Goal: Information Seeking & Learning: Learn about a topic

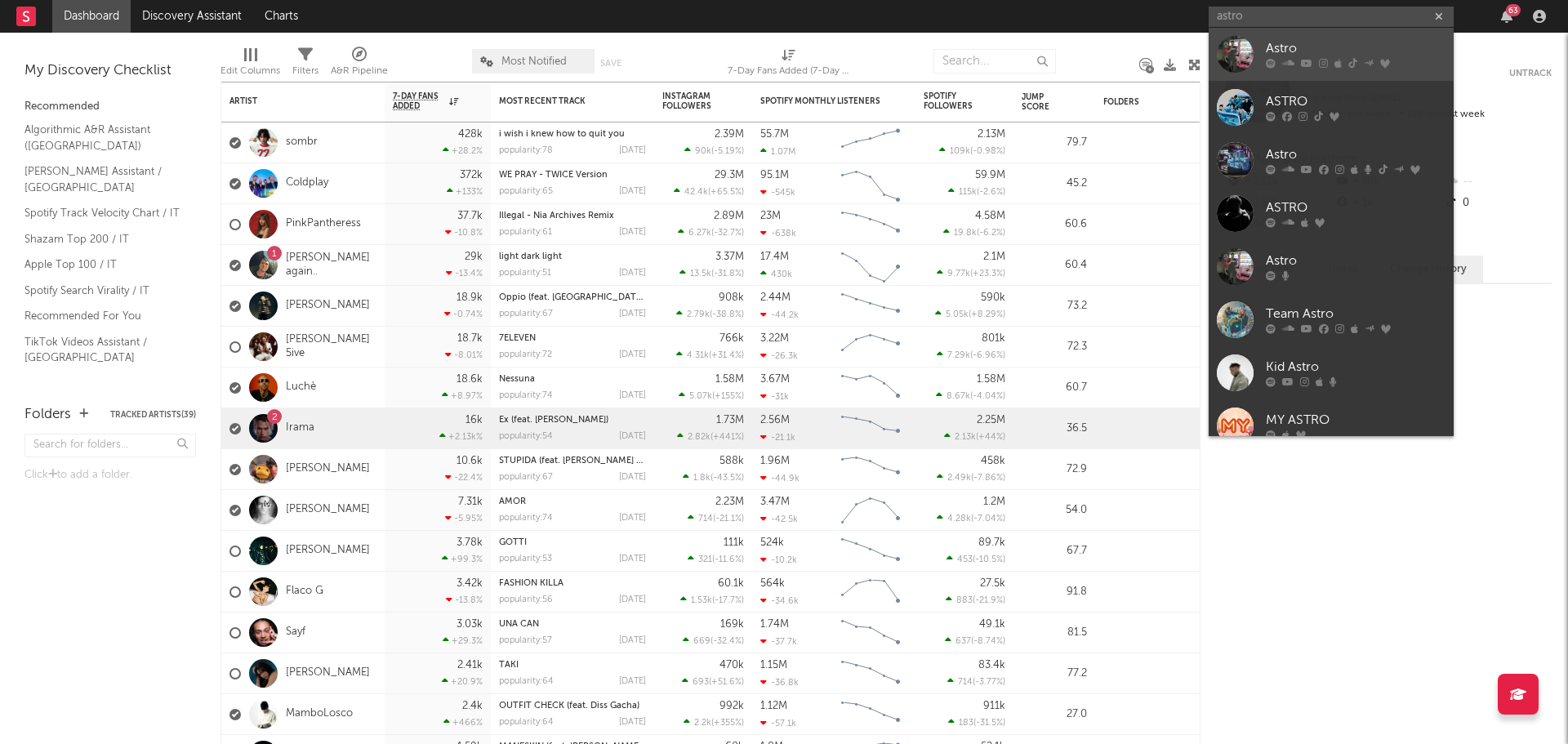
type input "astro"
click at [1334, 38] on link "Astro" at bounding box center [1332, 54] width 245 height 53
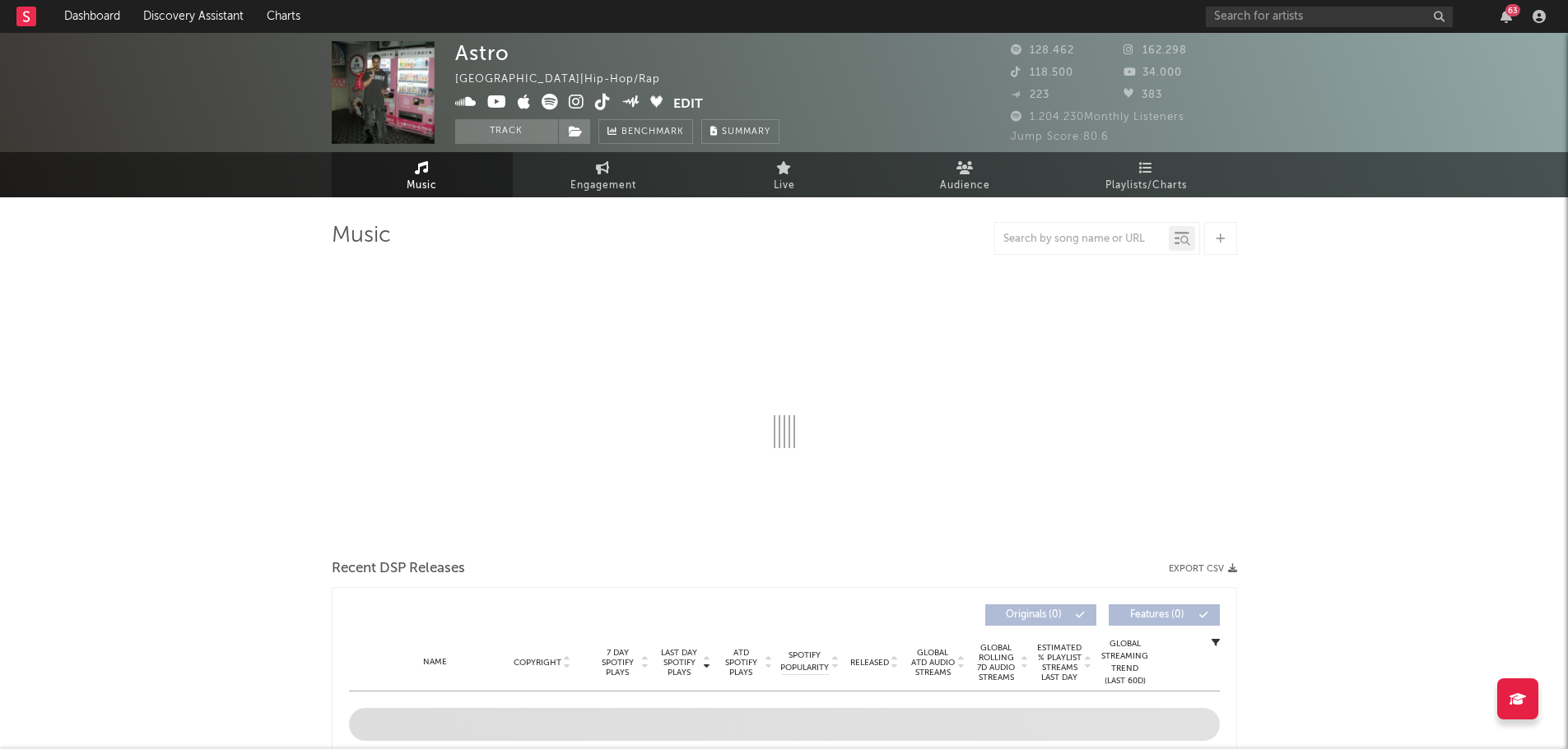
select select "6m"
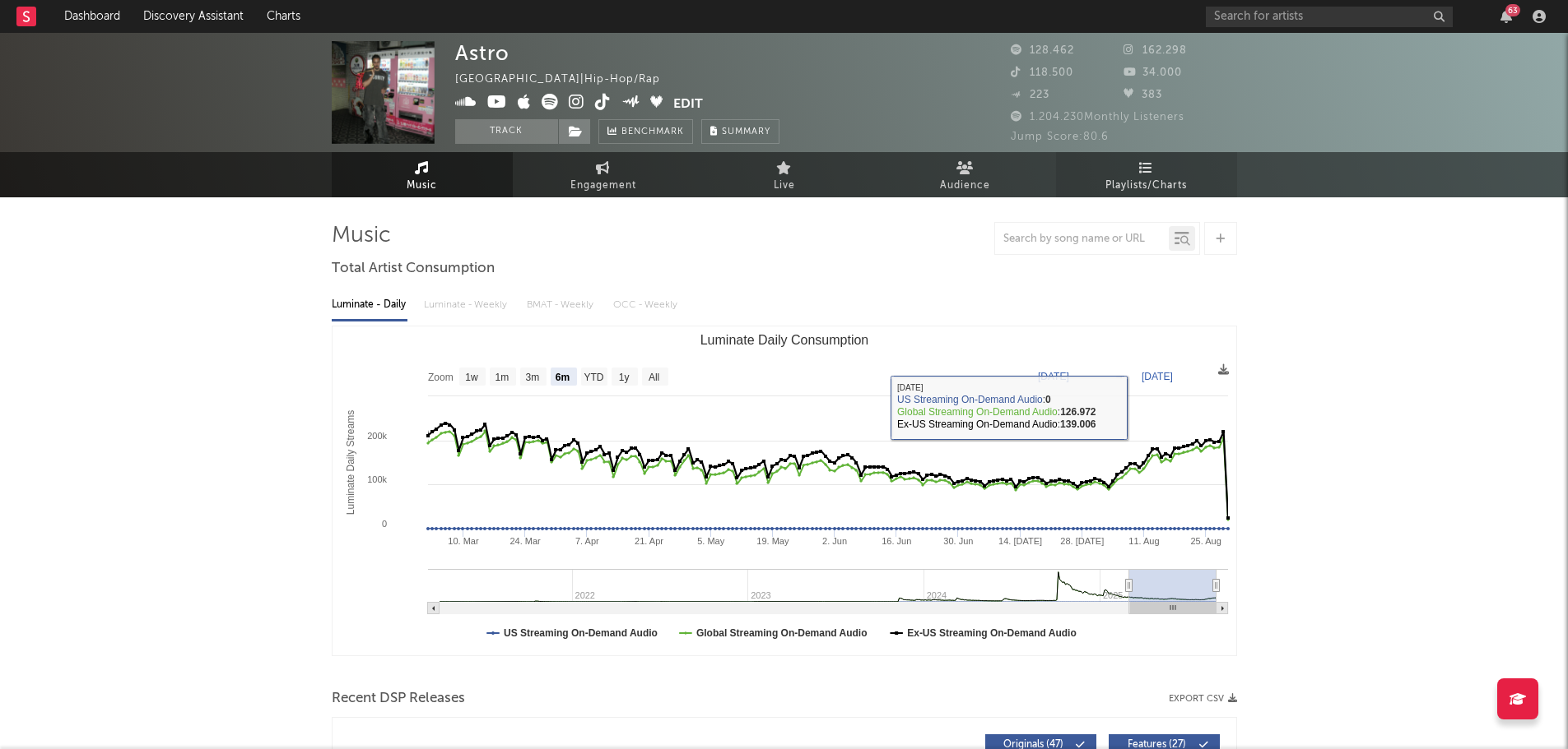
click at [1169, 172] on link "Playlists/Charts" at bounding box center [1146, 174] width 181 height 45
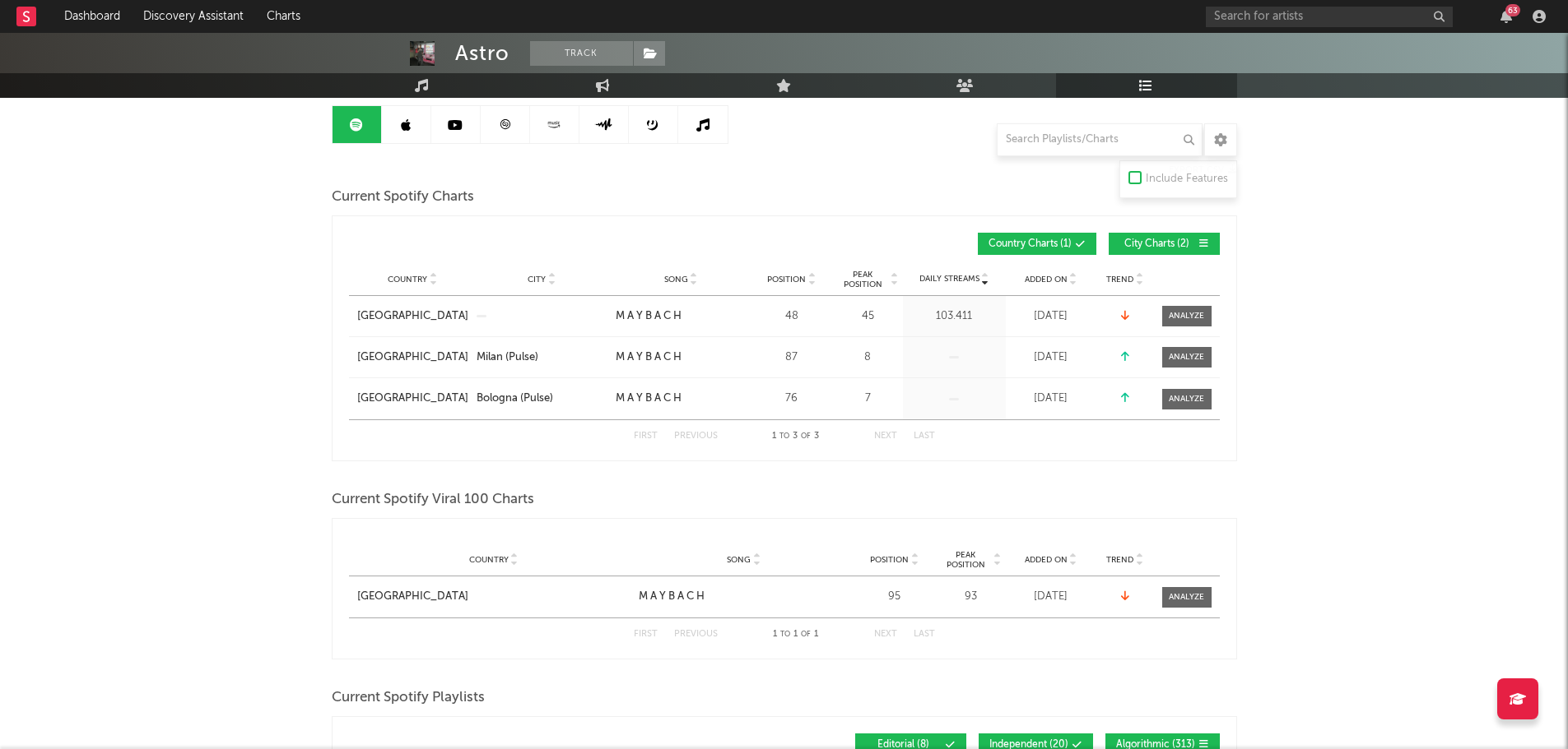
scroll to position [329, 0]
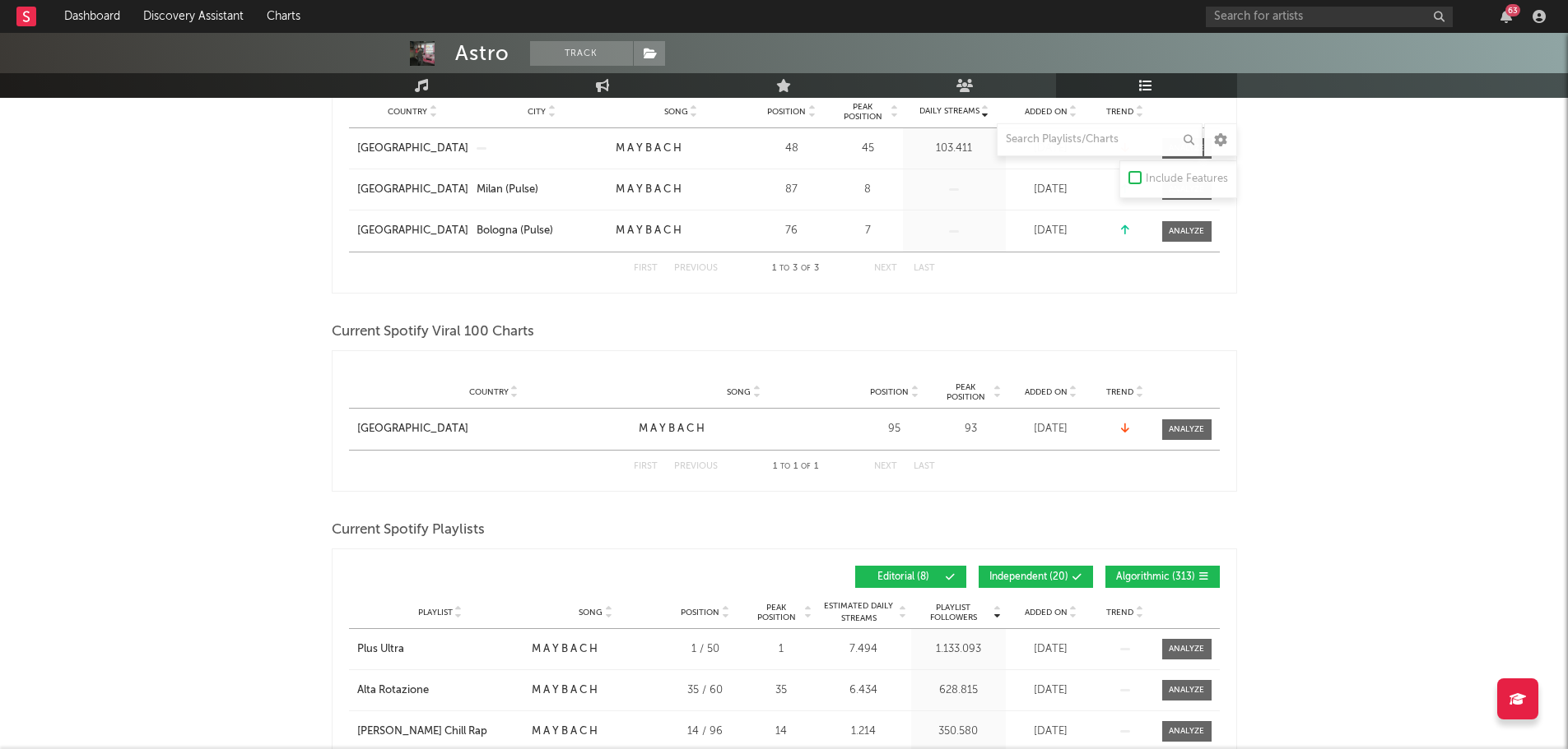
click at [1076, 573] on icon at bounding box center [1077, 578] width 10 height 10
click at [1132, 574] on span "Algorithmic ( 313 )" at bounding box center [1155, 578] width 79 height 10
click at [1038, 611] on span "Added On" at bounding box center [1046, 613] width 43 height 10
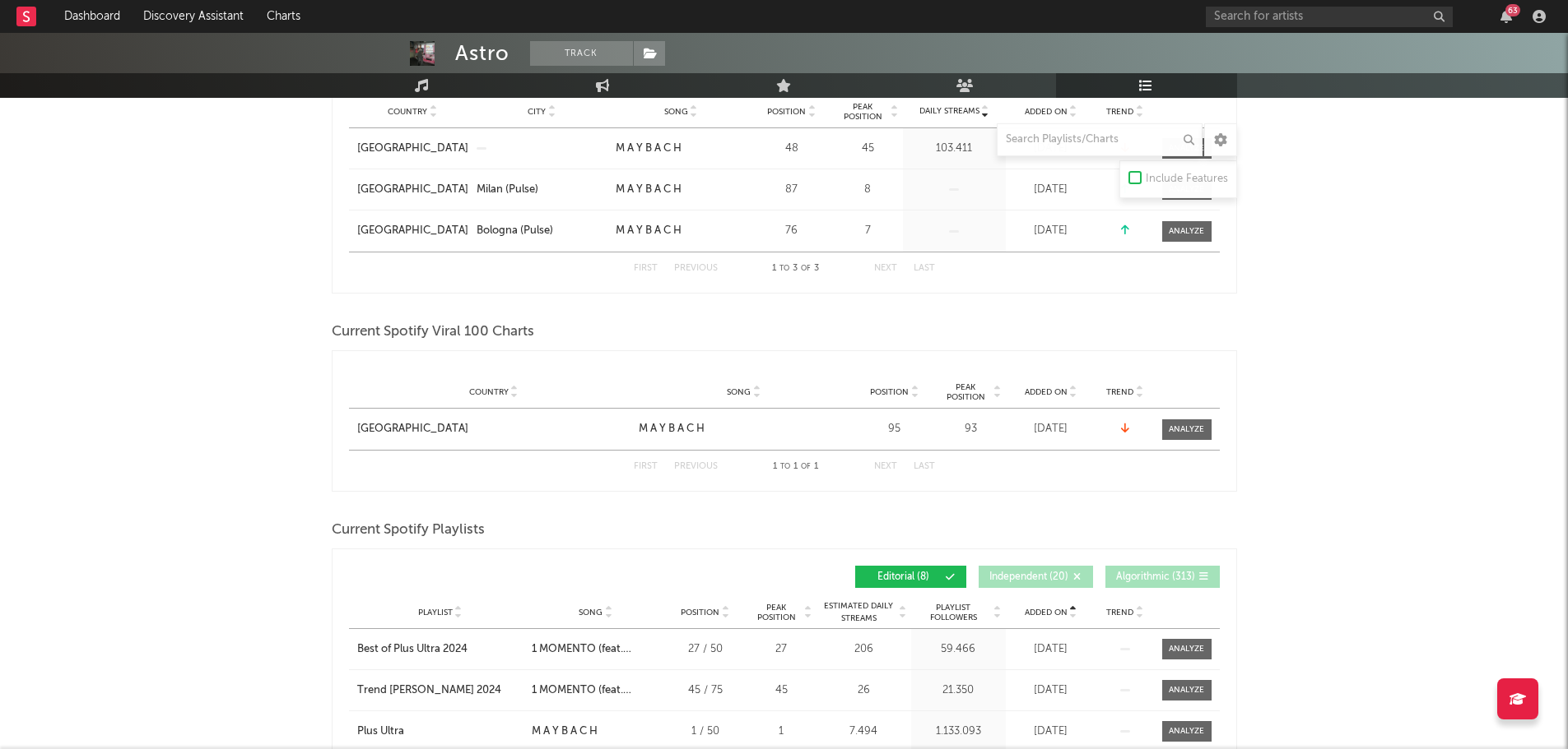
click at [1038, 611] on span "Added On" at bounding box center [1046, 613] width 43 height 10
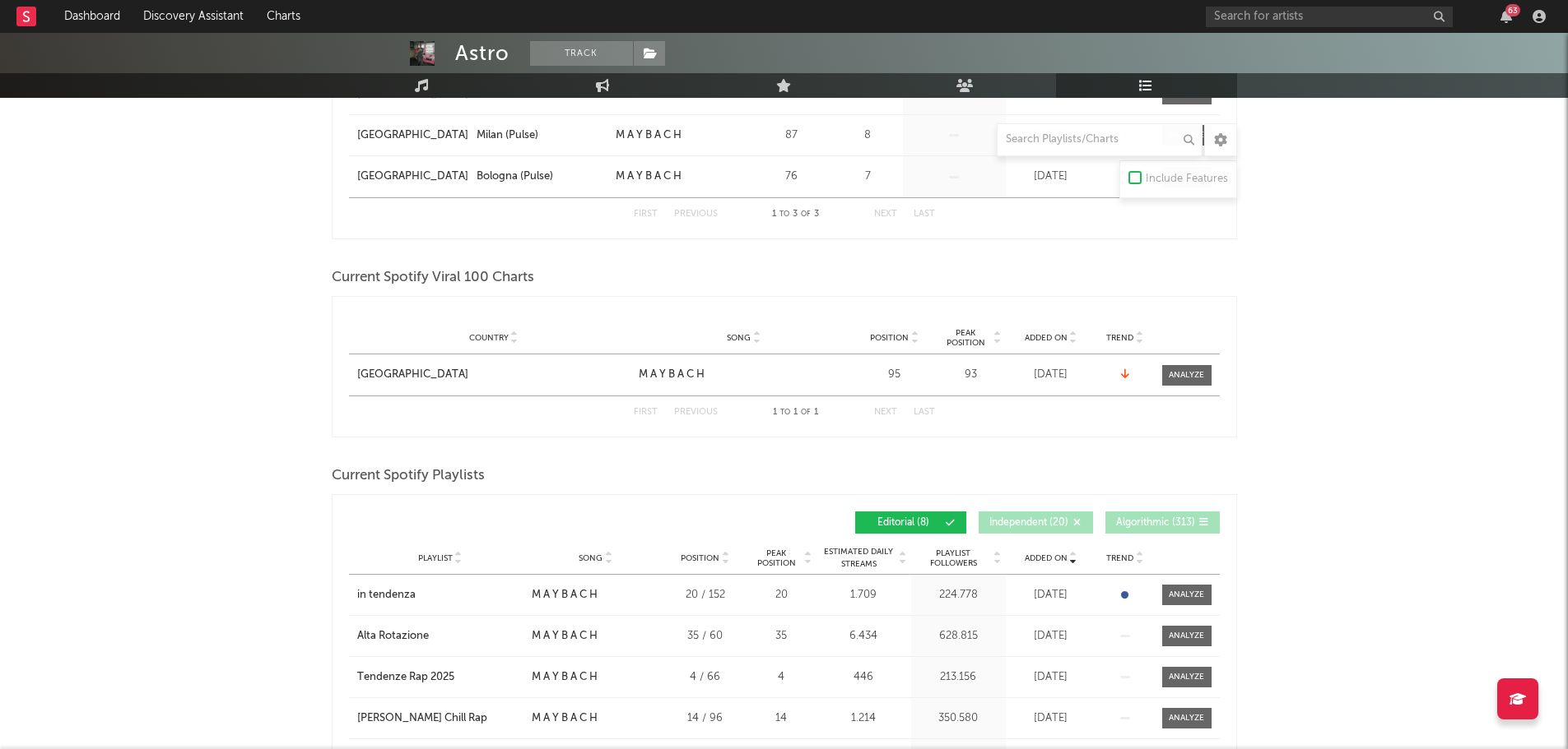
scroll to position [411, 0]
